Goal: Navigation & Orientation: Find specific page/section

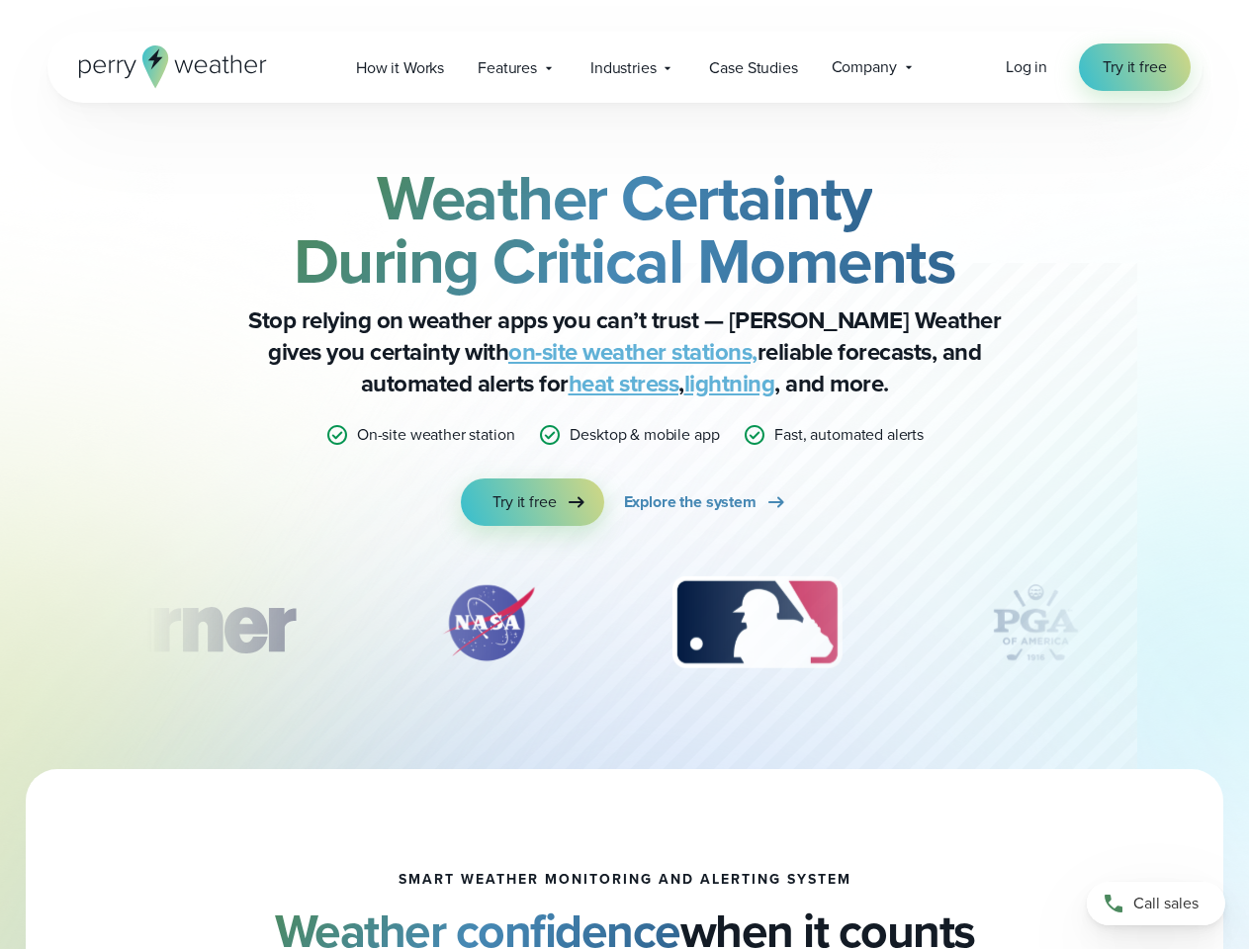
click at [624, 475] on div "Weather Certainty During Critical Moments Stop relying on weather apps you can’…" at bounding box center [624, 346] width 957 height 360
click at [624, 67] on span "Industries" at bounding box center [622, 68] width 65 height 24
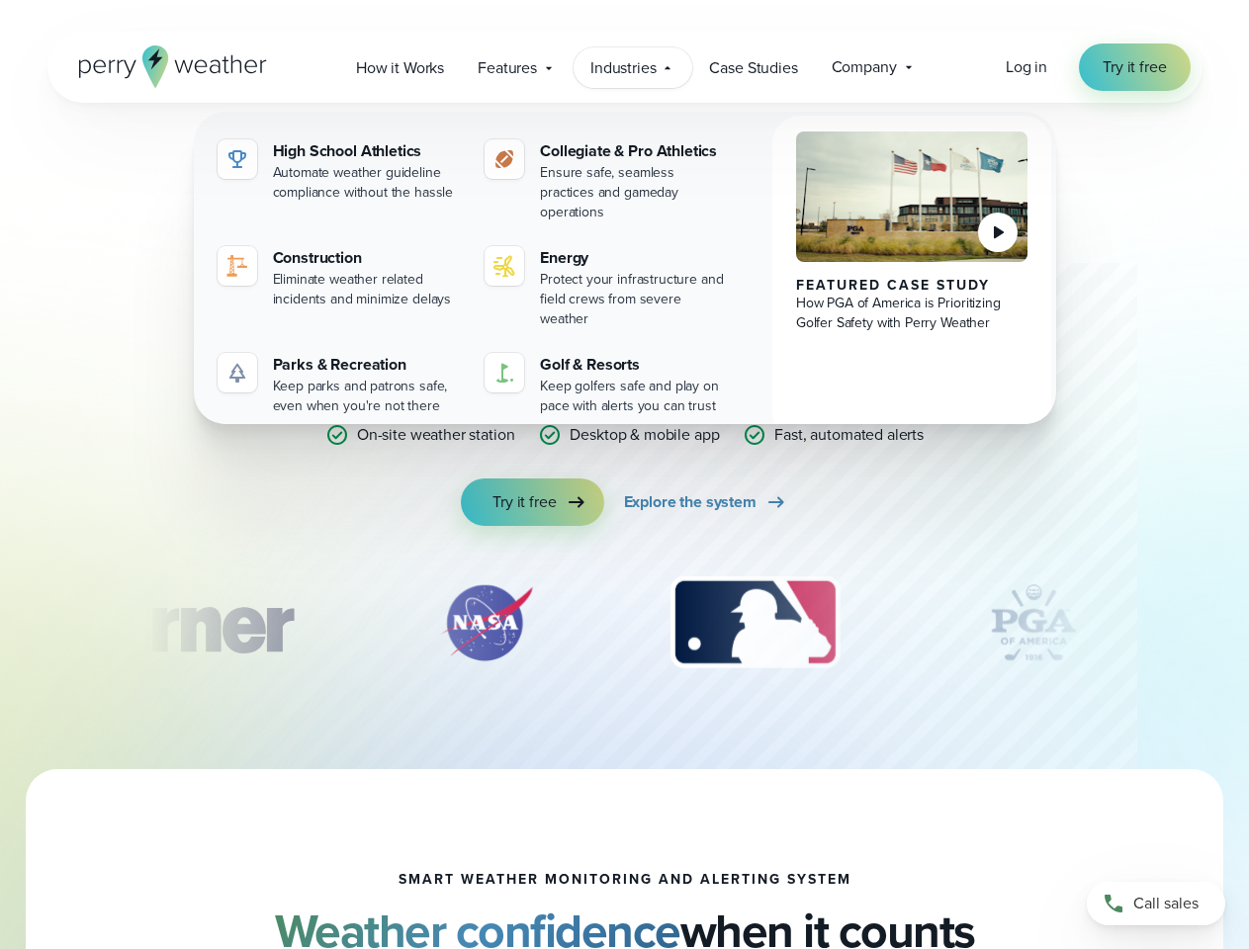
click at [625, 623] on div "slideshow" at bounding box center [624, 623] width 957 height 99
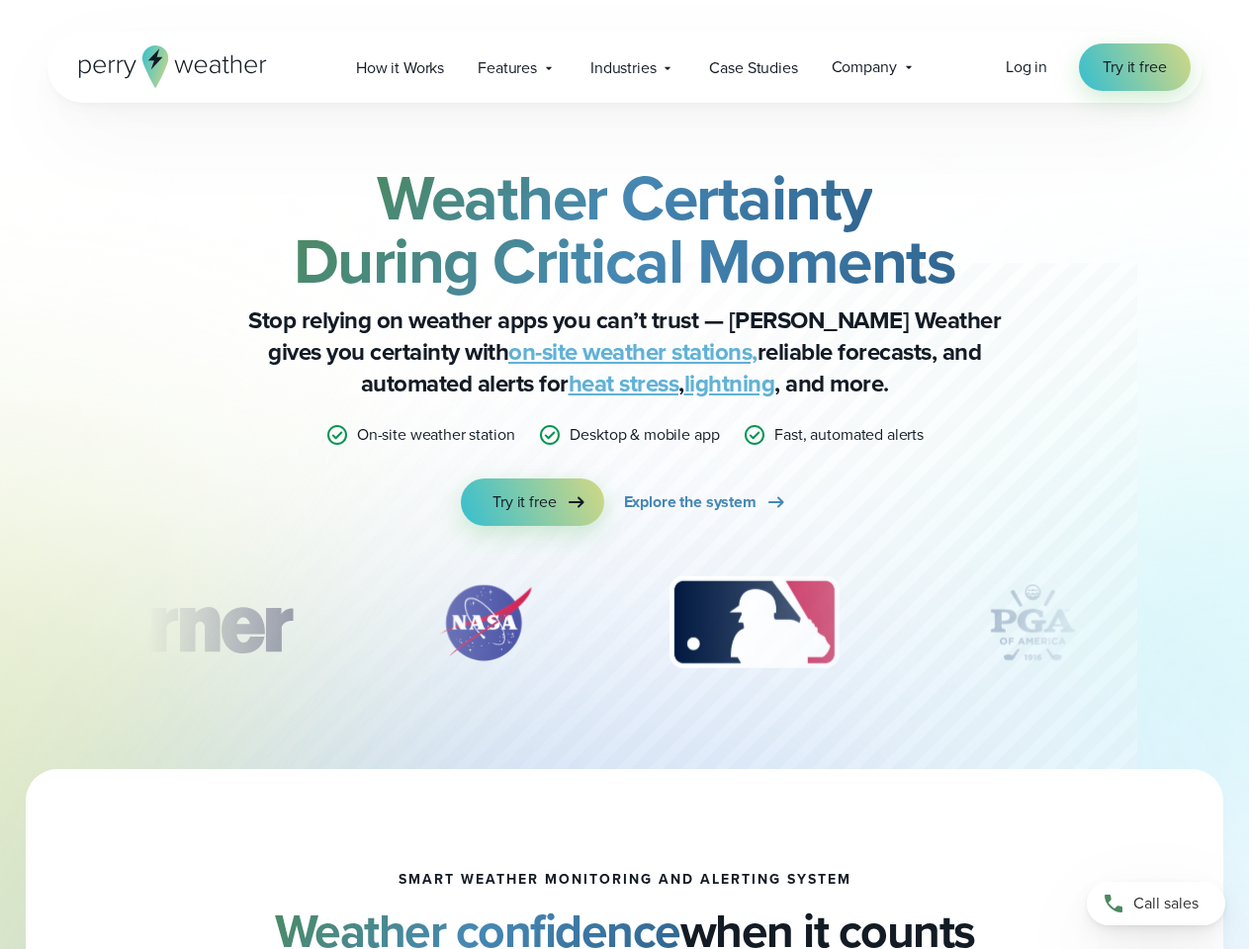
click at [0, 623] on div "Weather Certainty During Critical Moments Stop relying on weather apps you can’…" at bounding box center [624, 436] width 1249 height 667
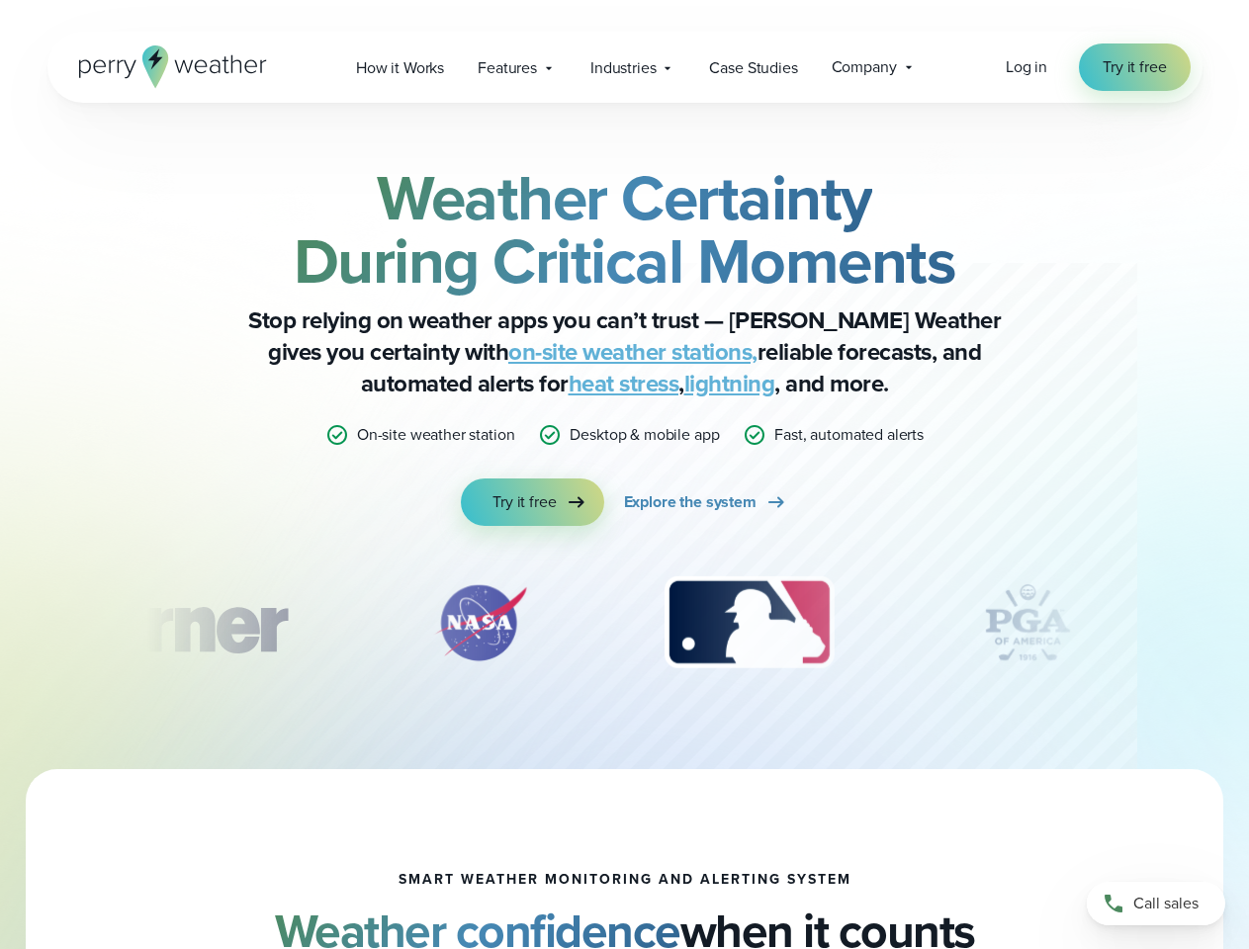
click at [0, 623] on div "Weather Certainty During Critical Moments Stop relying on weather apps you can’…" at bounding box center [624, 436] width 1249 height 667
